Goal: Find specific fact: Find specific fact

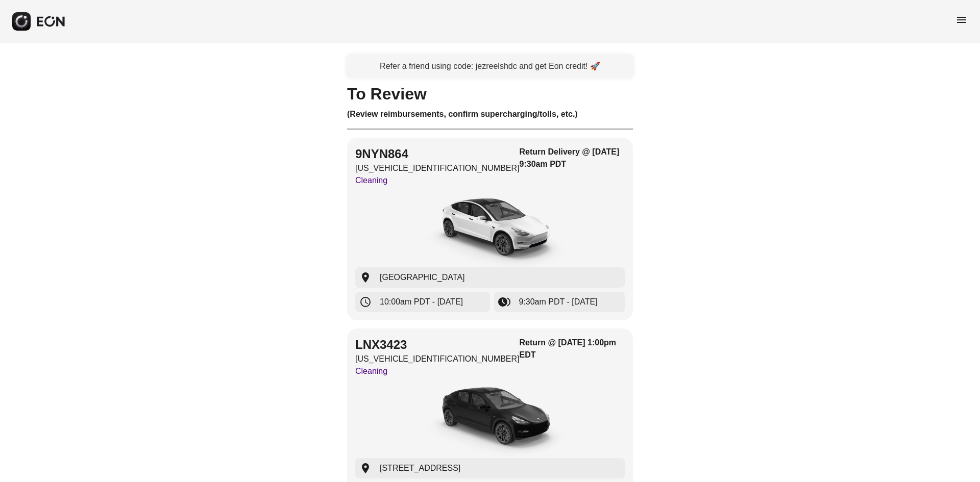
click at [965, 24] on span "menu" at bounding box center [961, 20] width 12 height 12
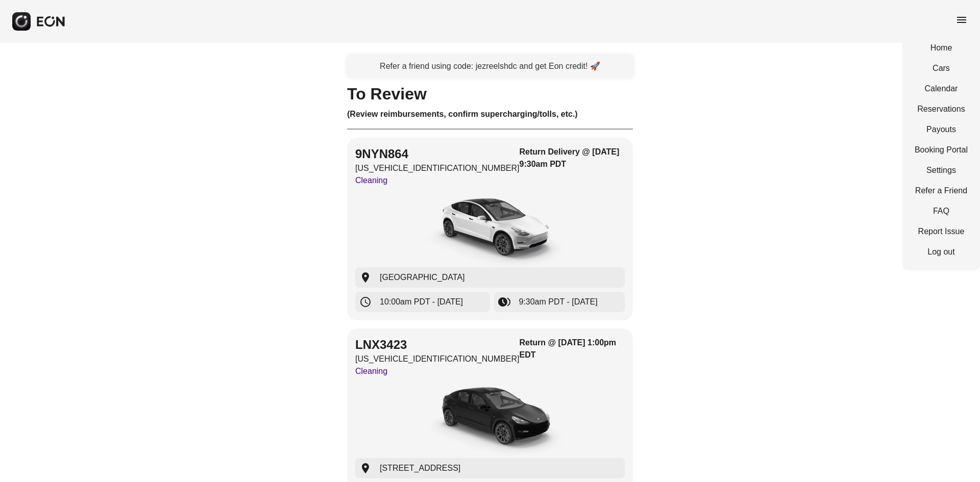
click at [515, 57] on div "Refer a friend using code: jezreelshdc and get Eon credit! 🚀" at bounding box center [490, 66] width 286 height 22
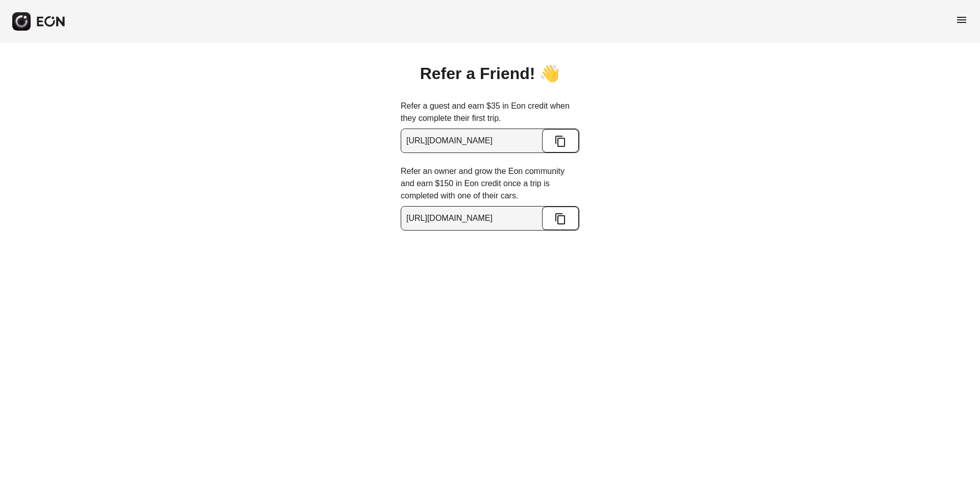
click at [955, 12] on div "menu" at bounding box center [490, 21] width 980 height 43
click at [958, 15] on span "menu" at bounding box center [961, 20] width 12 height 12
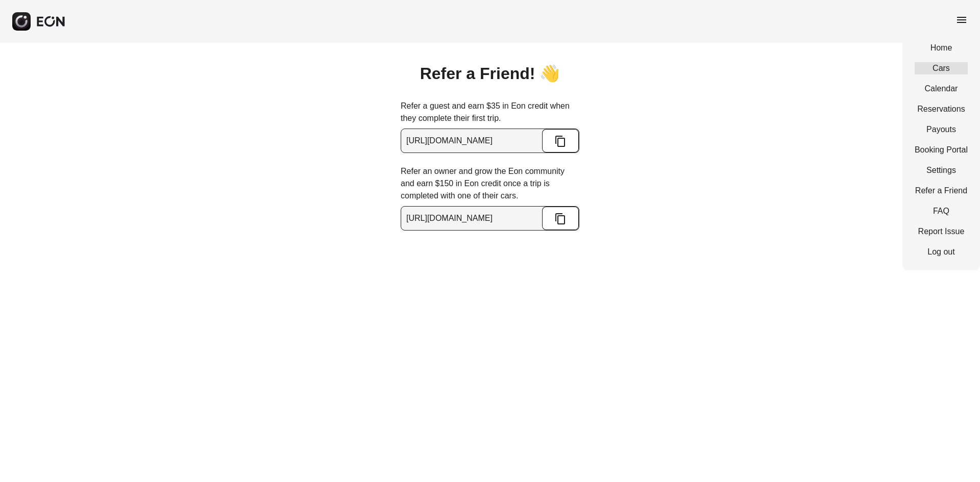
click at [935, 68] on link "Cars" at bounding box center [940, 68] width 53 height 12
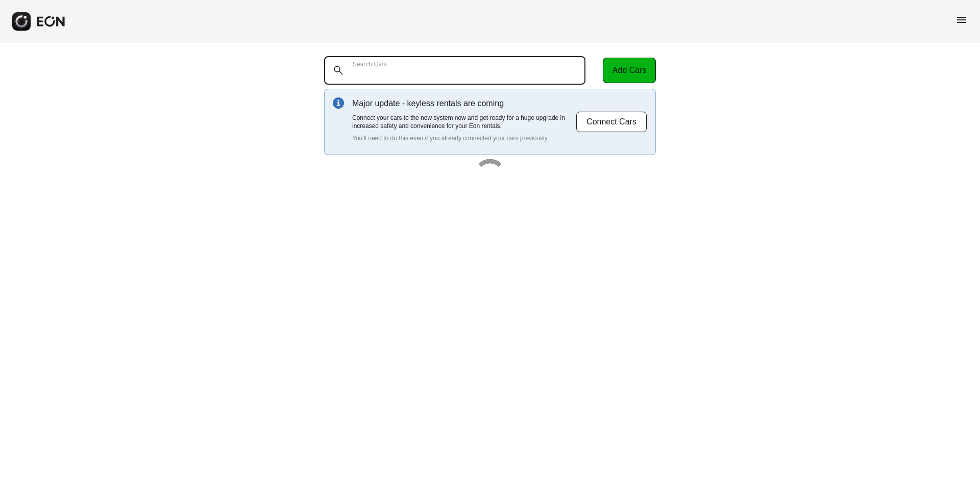
click at [524, 74] on Cars "Search Cars" at bounding box center [454, 70] width 261 height 29
paste Cars "**********"
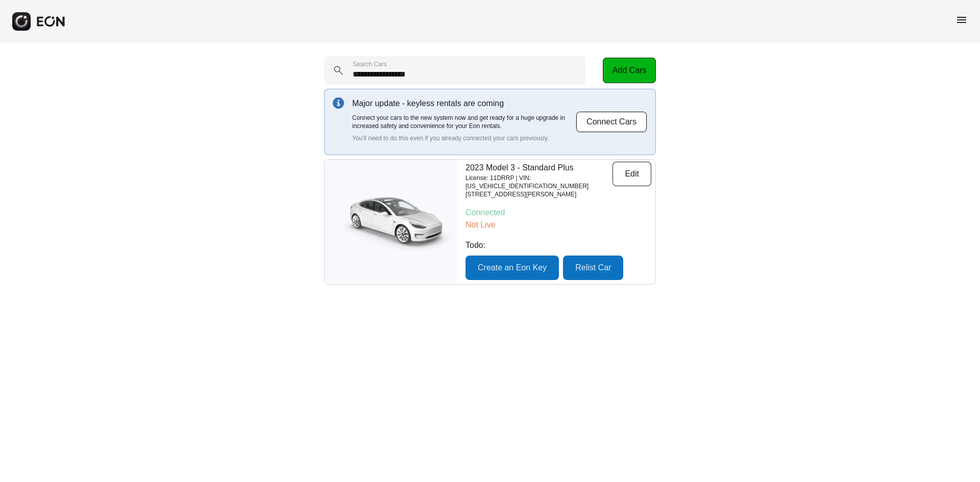
click at [498, 190] on p "[STREET_ADDRESS][PERSON_NAME]" at bounding box center [538, 194] width 147 height 8
click at [499, 177] on p "License: 11DRRP | VIN: [US_VEHICLE_IDENTIFICATION_NUMBER]" at bounding box center [538, 182] width 147 height 16
copy p "11DRRP"
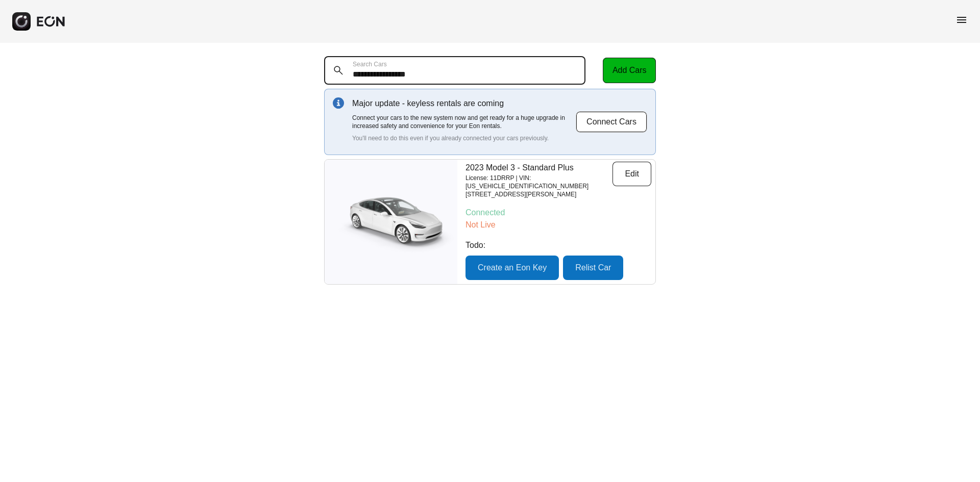
drag, startPoint x: 547, startPoint y: 69, endPoint x: 181, endPoint y: 77, distance: 365.9
click at [181, 77] on div "**********" at bounding box center [490, 170] width 980 height 255
paste Cars "text"
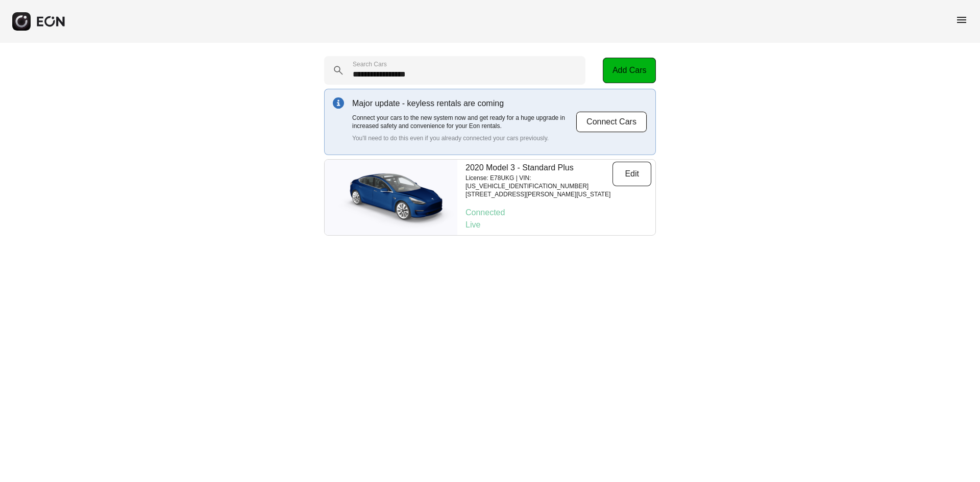
click at [498, 179] on p "License: E78UKG | VIN: [US_VEHICLE_IDENTIFICATION_NUMBER]" at bounding box center [538, 182] width 147 height 16
copy p "E78UKG"
click at [550, 179] on p "License: E78UKG | VIN: [US_VEHICLE_IDENTIFICATION_NUMBER]" at bounding box center [538, 182] width 147 height 16
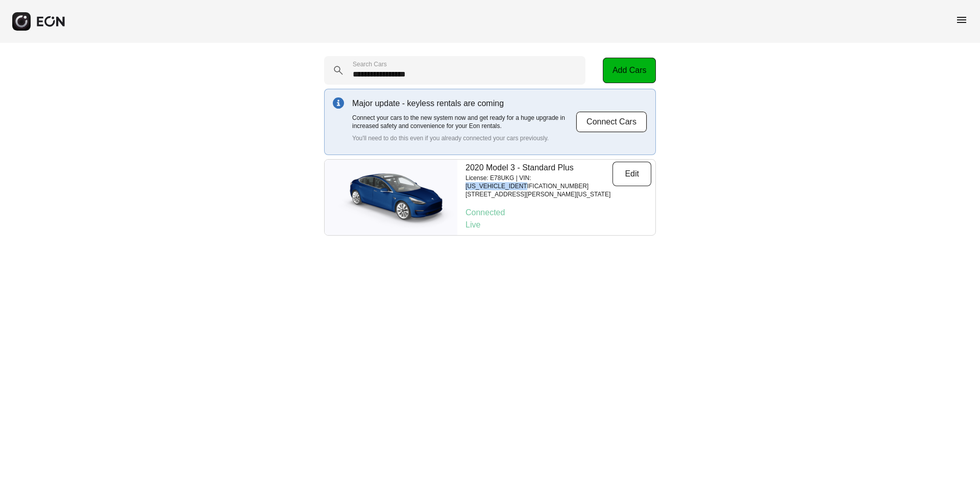
copy p "[US_VEHICLE_IDENTIFICATION_NUMBER]"
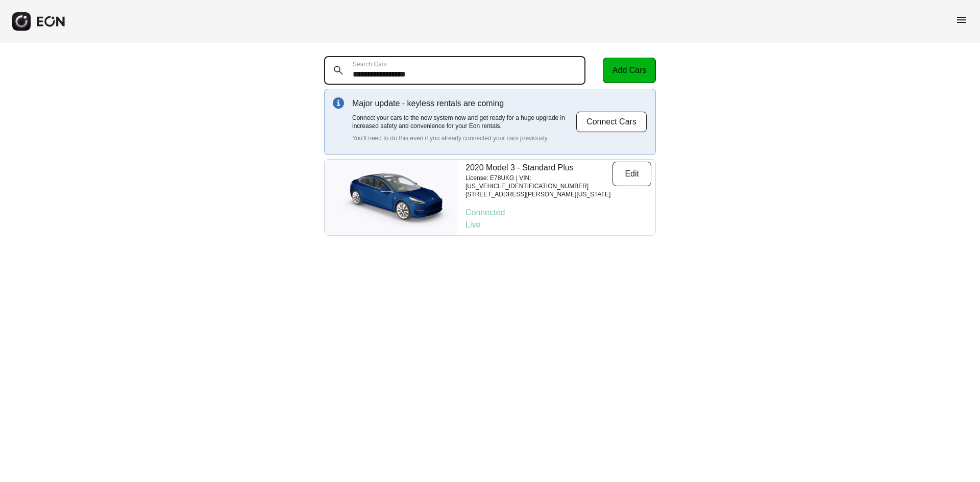
drag, startPoint x: 477, startPoint y: 68, endPoint x: 173, endPoint y: 78, distance: 303.7
click at [173, 78] on div "**********" at bounding box center [490, 146] width 980 height 206
paste Cars "text"
type Cars "**********"
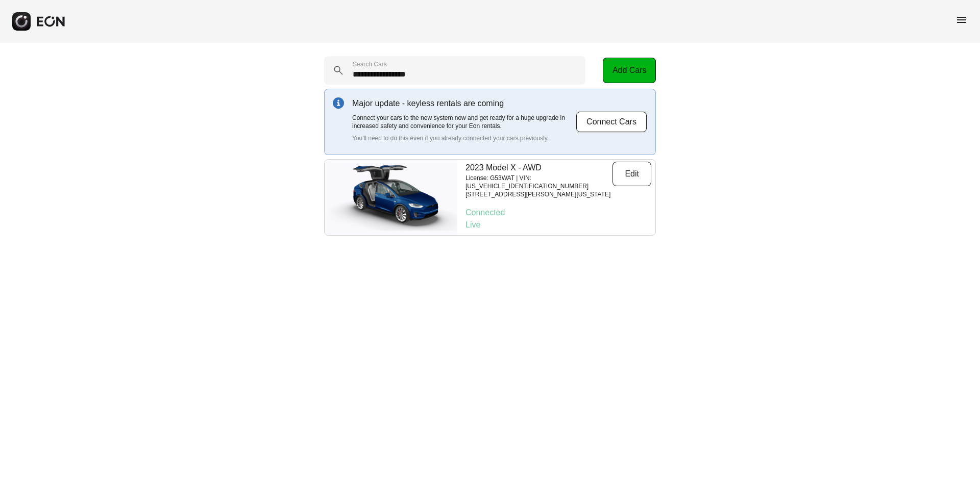
click at [544, 179] on p "License: G53WAT | VIN: [US_VEHICLE_IDENTIFICATION_NUMBER]" at bounding box center [538, 182] width 147 height 16
copy p "[US_VEHICLE_IDENTIFICATION_NUMBER]"
drag, startPoint x: 508, startPoint y: 181, endPoint x: 499, endPoint y: 176, distance: 9.8
click at [507, 181] on p "License: G53WAT | VIN: [US_VEHICLE_IDENTIFICATION_NUMBER]" at bounding box center [538, 182] width 147 height 16
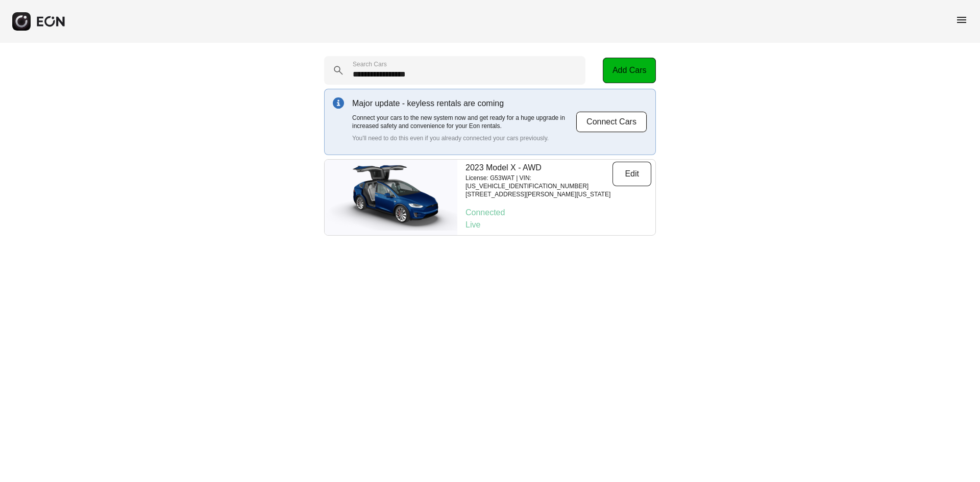
click at [499, 176] on p "License: G53WAT | VIN: [US_VEHICLE_IDENTIFICATION_NUMBER]" at bounding box center [538, 182] width 147 height 16
copy p "G53WAT"
